Goal: Check status

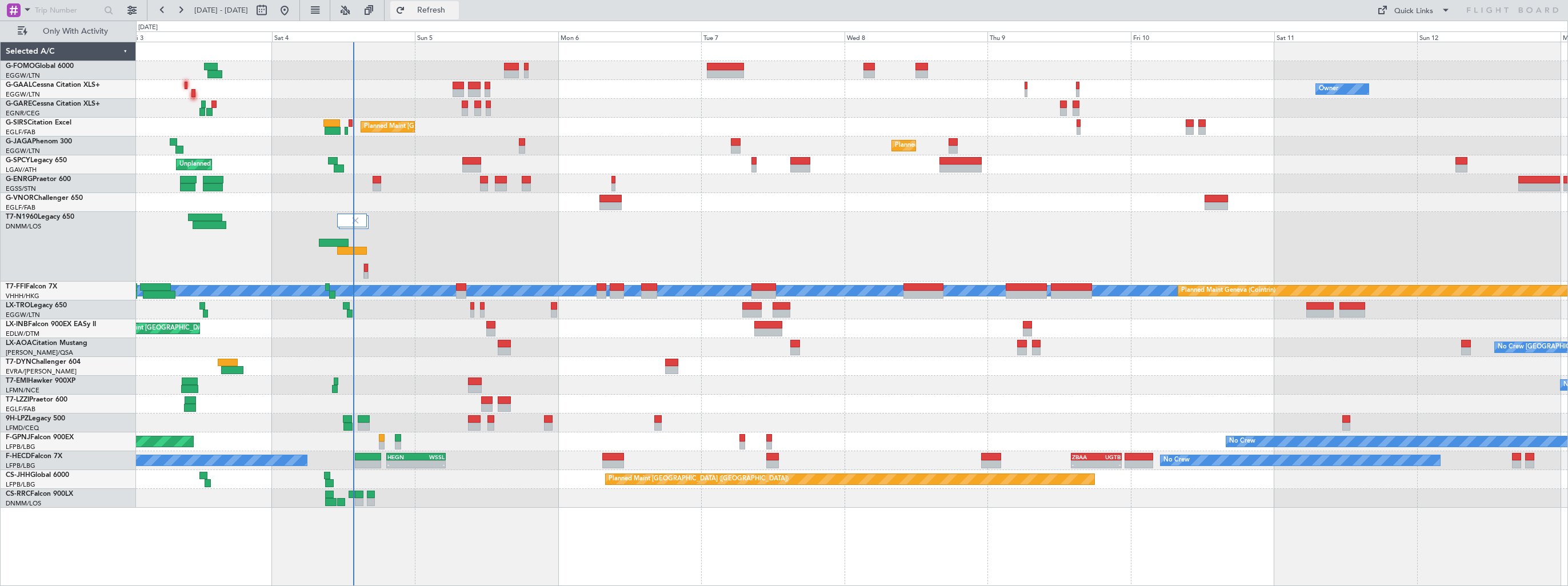
click at [456, 7] on span "Refresh" at bounding box center [431, 11] width 48 height 8
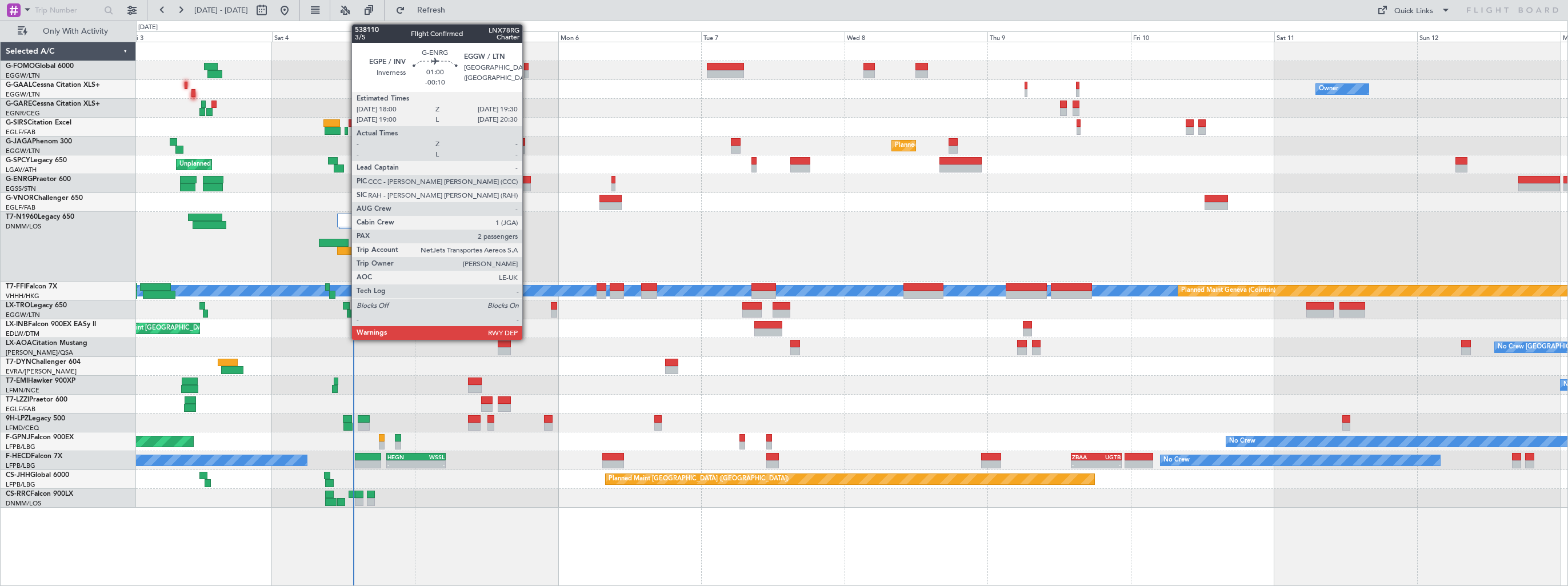
click at [528, 184] on div at bounding box center [526, 187] width 9 height 8
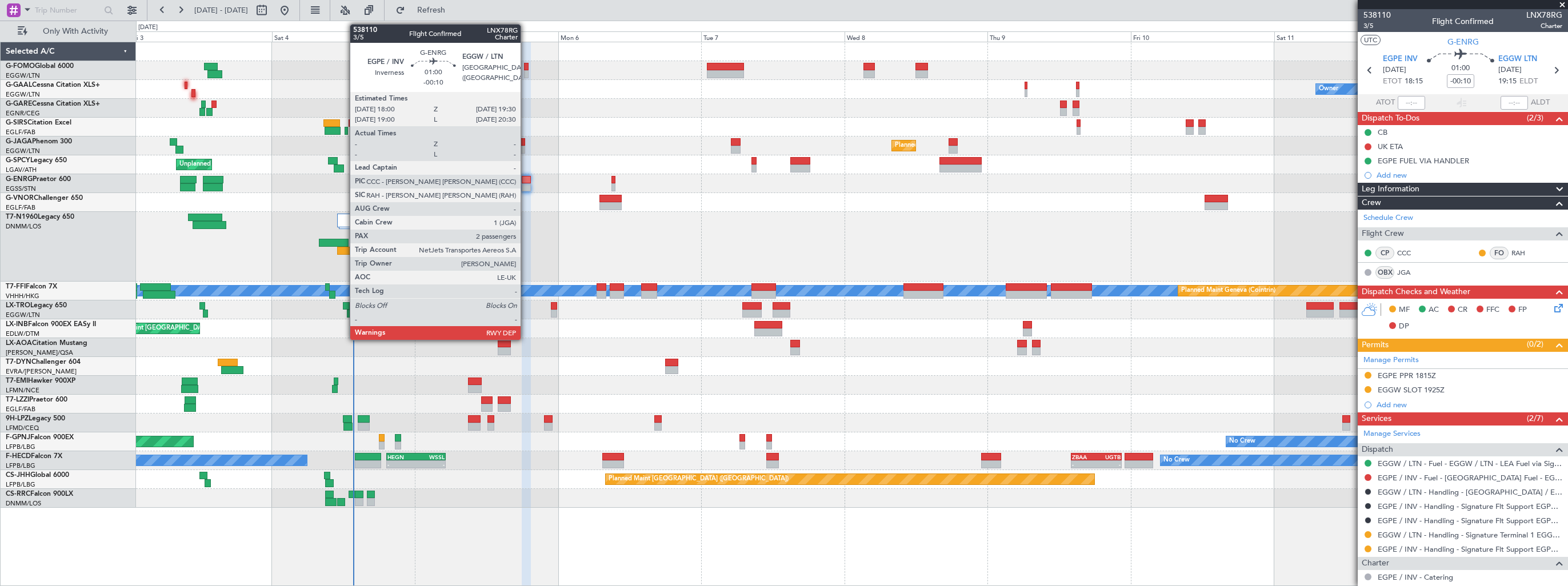
click at [526, 185] on div at bounding box center [526, 187] width 9 height 8
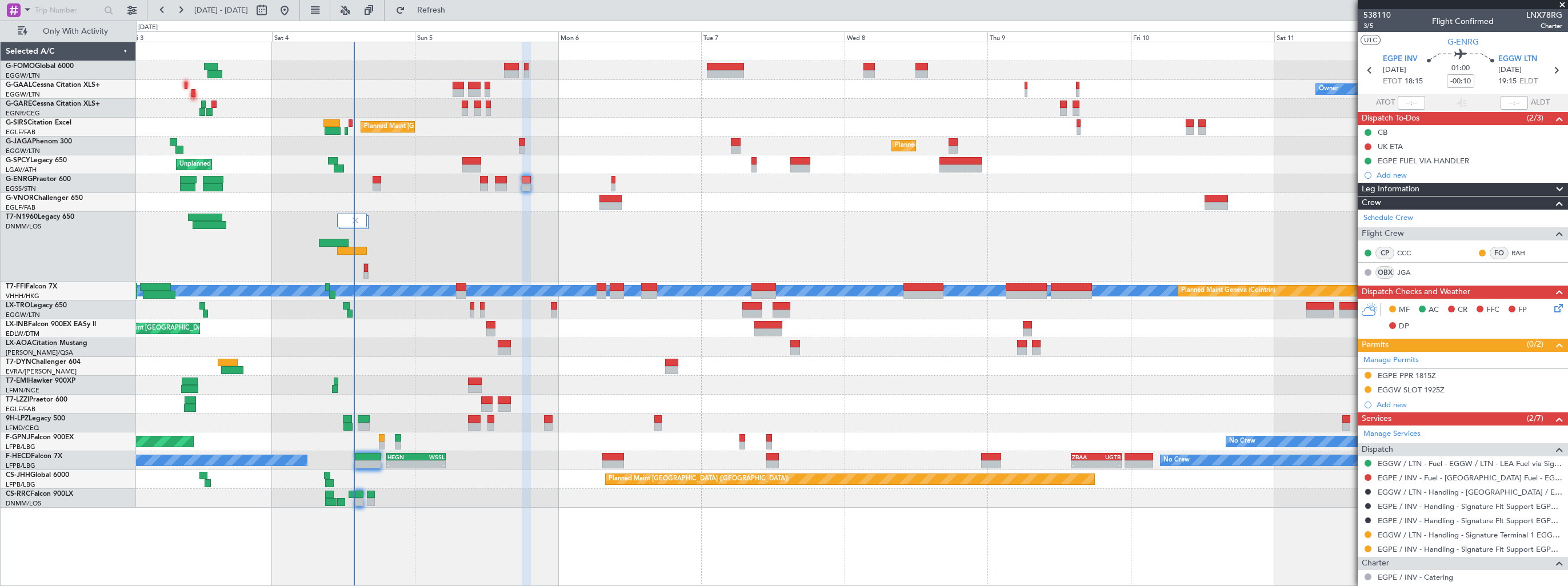
click at [1392, 308] on button at bounding box center [1392, 309] width 7 height 7
click at [1552, 309] on icon at bounding box center [1557, 306] width 9 height 9
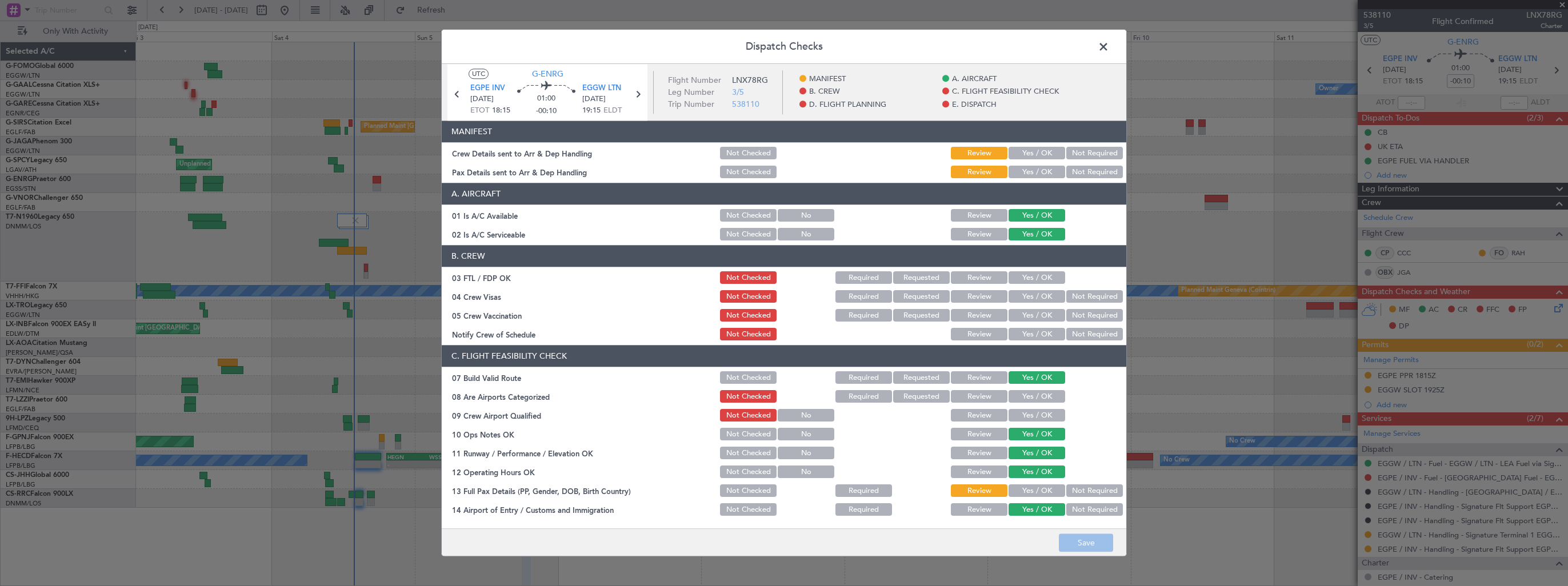
click at [1025, 153] on button "Yes / OK" at bounding box center [1037, 153] width 57 height 12
click at [1034, 174] on button "Yes / OK" at bounding box center [1037, 172] width 57 height 12
click at [1079, 542] on button "Save" at bounding box center [1086, 543] width 54 height 18
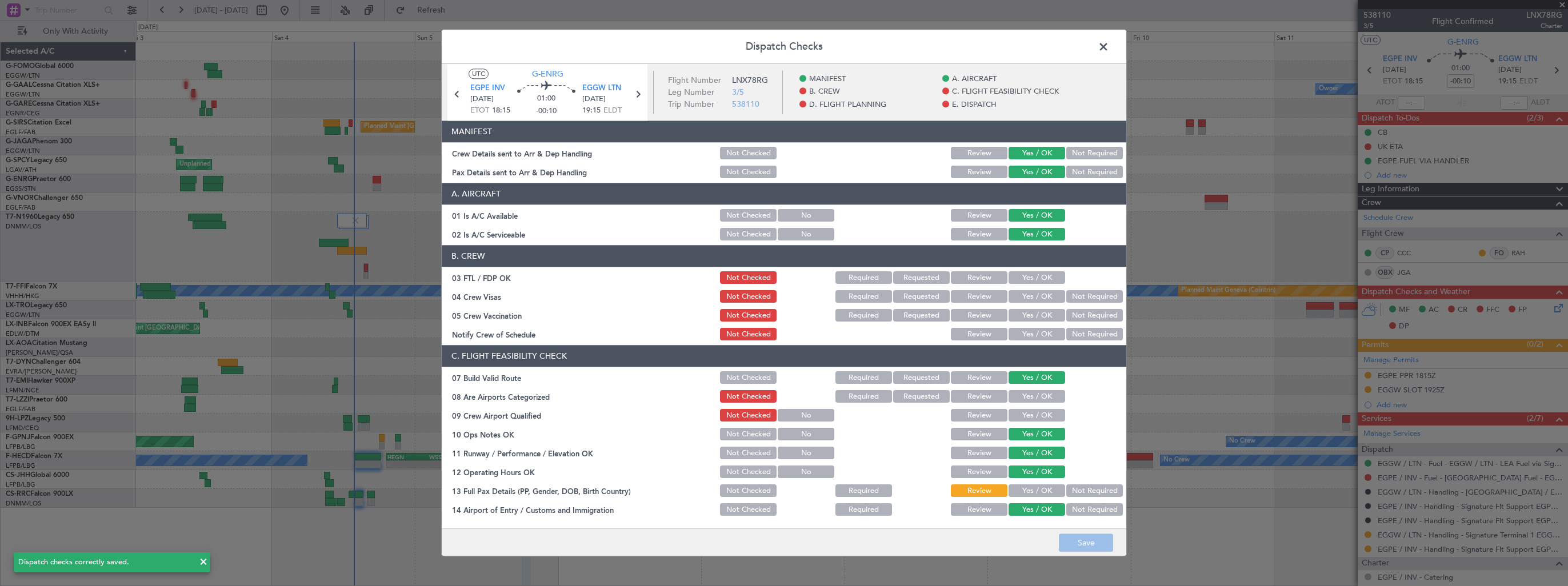
click at [1109, 49] on span at bounding box center [1109, 50] width 0 height 23
